Goal: Navigation & Orientation: Find specific page/section

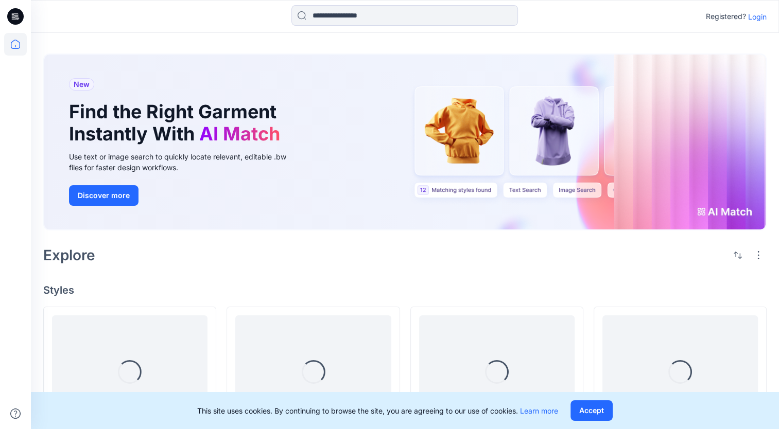
click at [760, 16] on p "Login" at bounding box center [757, 16] width 19 height 11
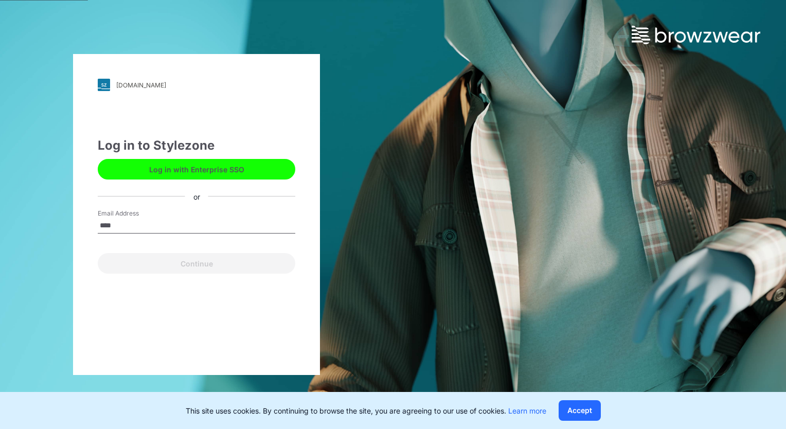
type input "**********"
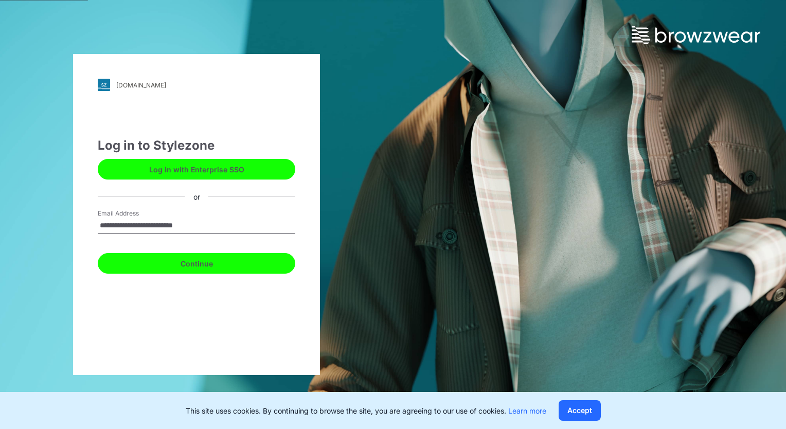
click at [196, 265] on button "Continue" at bounding box center [197, 263] width 198 height 21
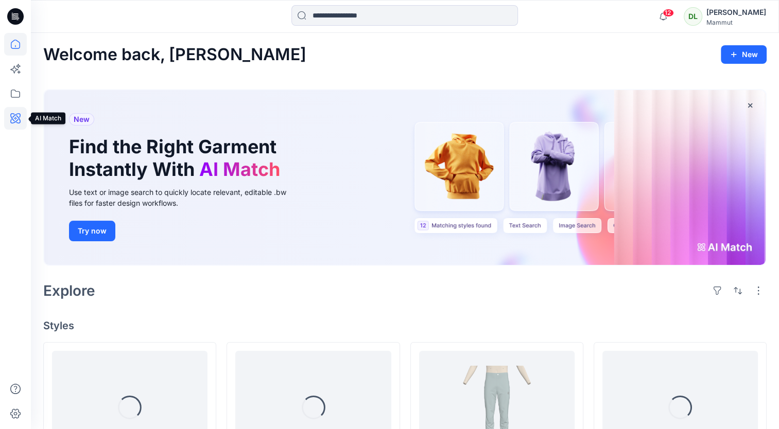
click at [25, 115] on icon at bounding box center [15, 118] width 23 height 23
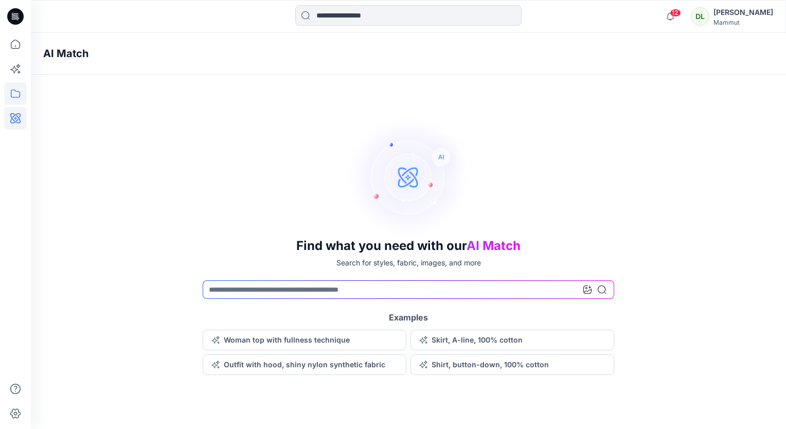
click at [19, 98] on icon at bounding box center [15, 93] width 23 height 23
click at [68, 103] on p "Collections" at bounding box center [77, 101] width 39 height 12
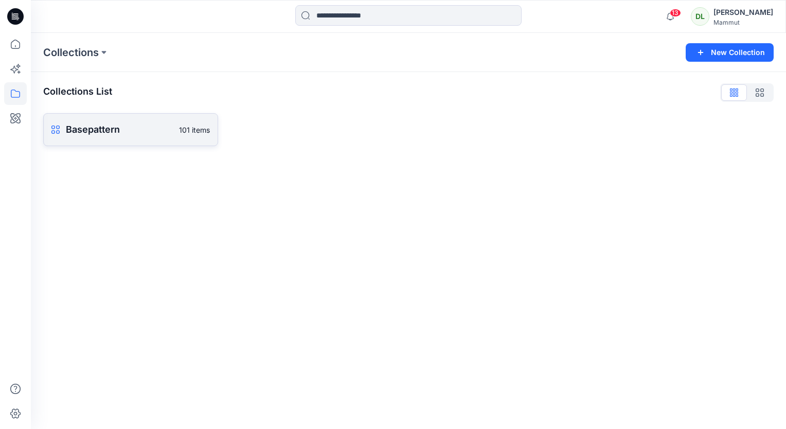
click at [110, 141] on link "Basepattern 101 items" at bounding box center [130, 129] width 175 height 33
